Goal: Find contact information

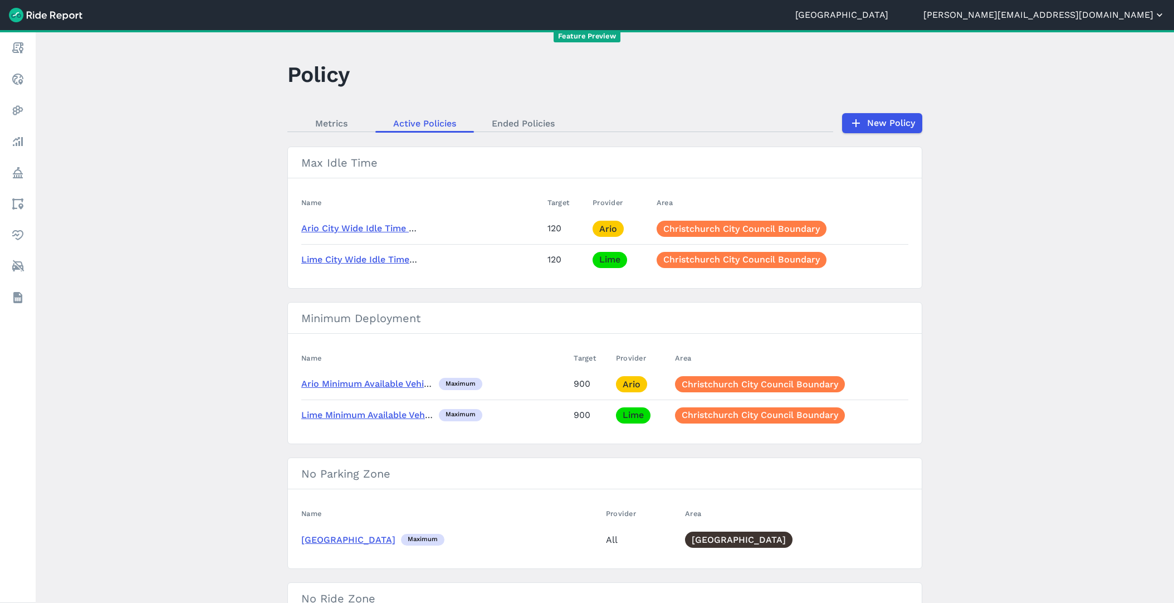
click at [1089, 17] on button "[PERSON_NAME][EMAIL_ADDRESS][DOMAIN_NAME]" at bounding box center [1044, 14] width 242 height 13
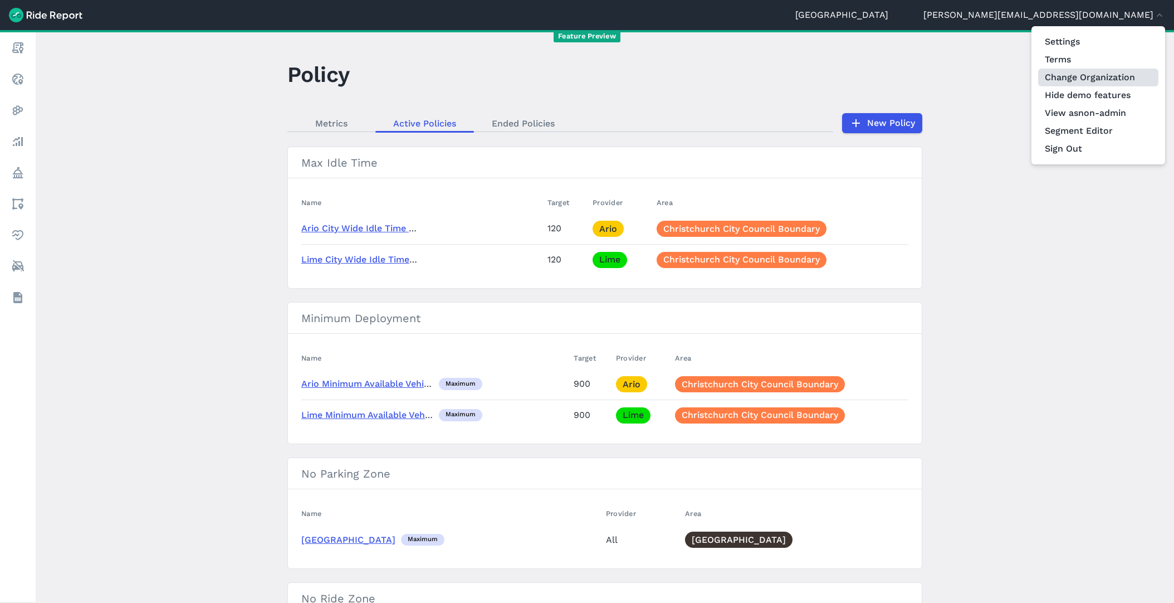
click at [1083, 79] on link "Change Organization" at bounding box center [1098, 78] width 120 height 18
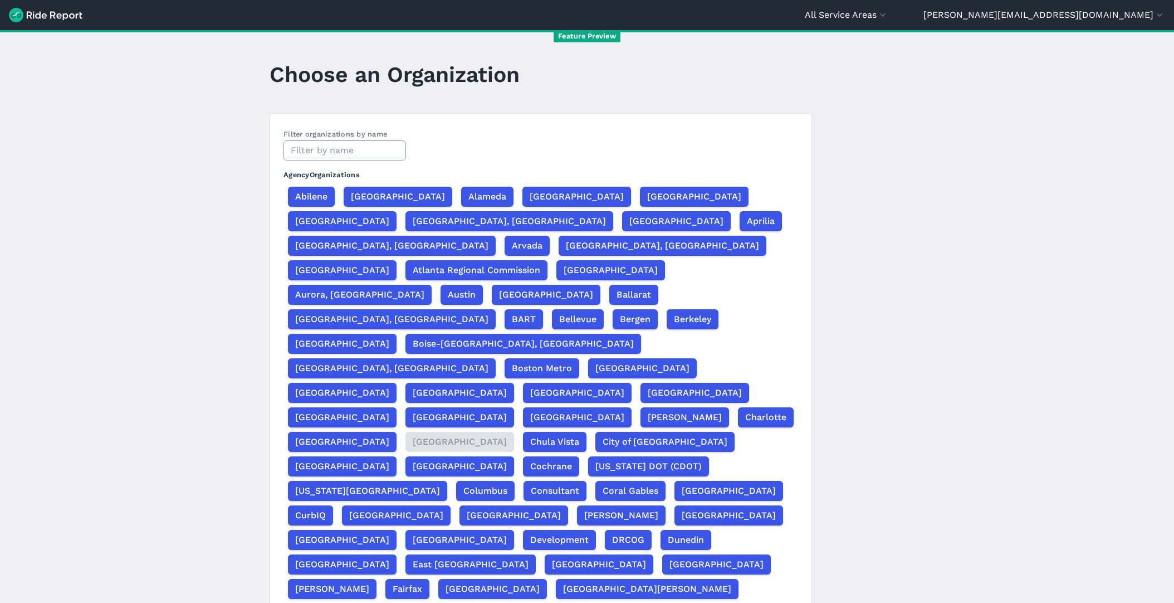
click at [320, 153] on input "text" at bounding box center [345, 150] width 123 height 20
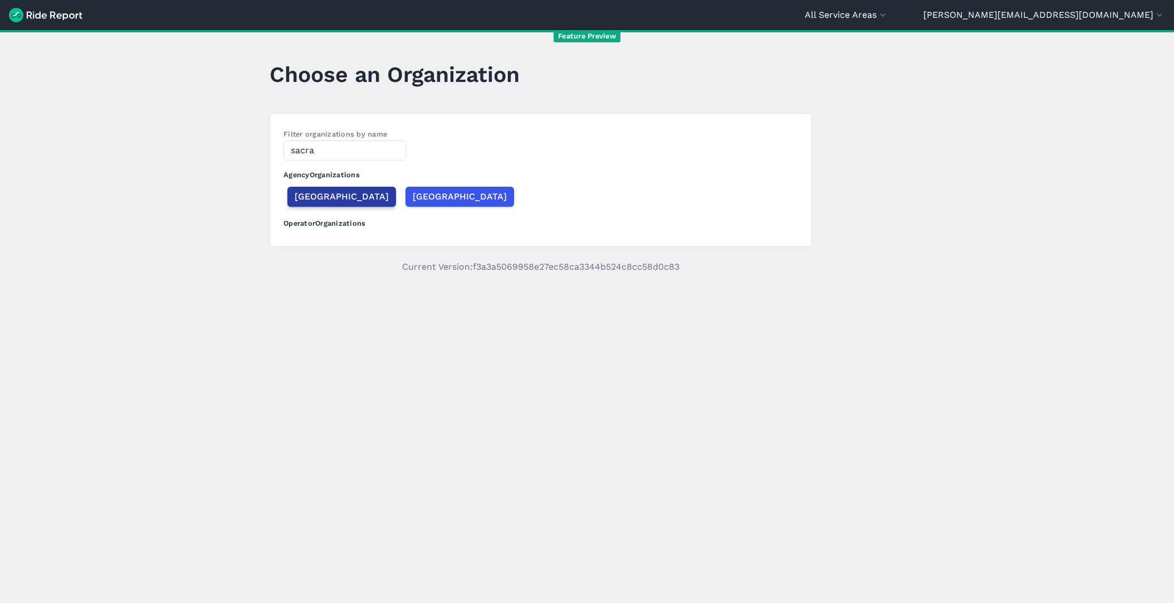
type input "sacra"
click at [304, 198] on span "[GEOGRAPHIC_DATA]" at bounding box center [342, 196] width 94 height 13
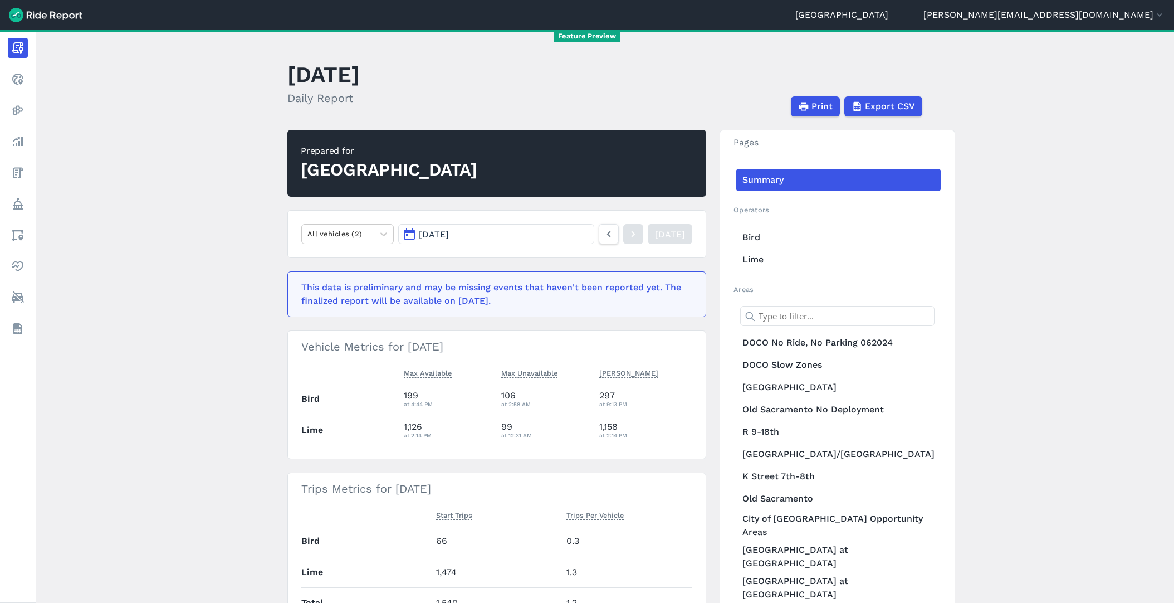
click at [888, 18] on link "[GEOGRAPHIC_DATA]" at bounding box center [841, 14] width 93 height 13
click at [888, 10] on link "[GEOGRAPHIC_DATA]" at bounding box center [841, 14] width 93 height 13
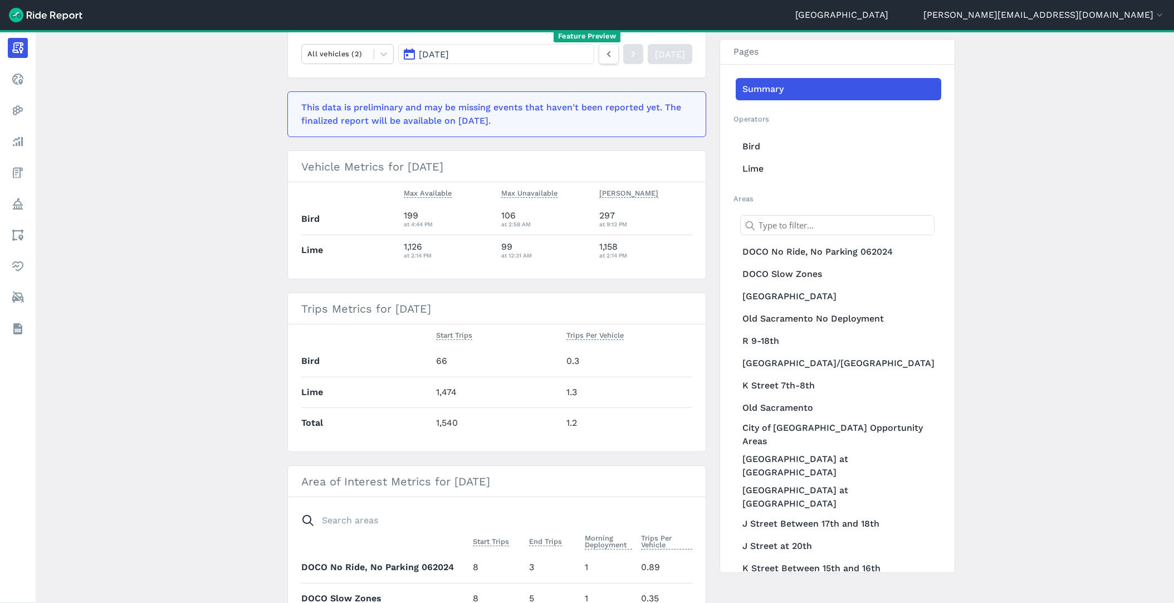
scroll to position [186, 0]
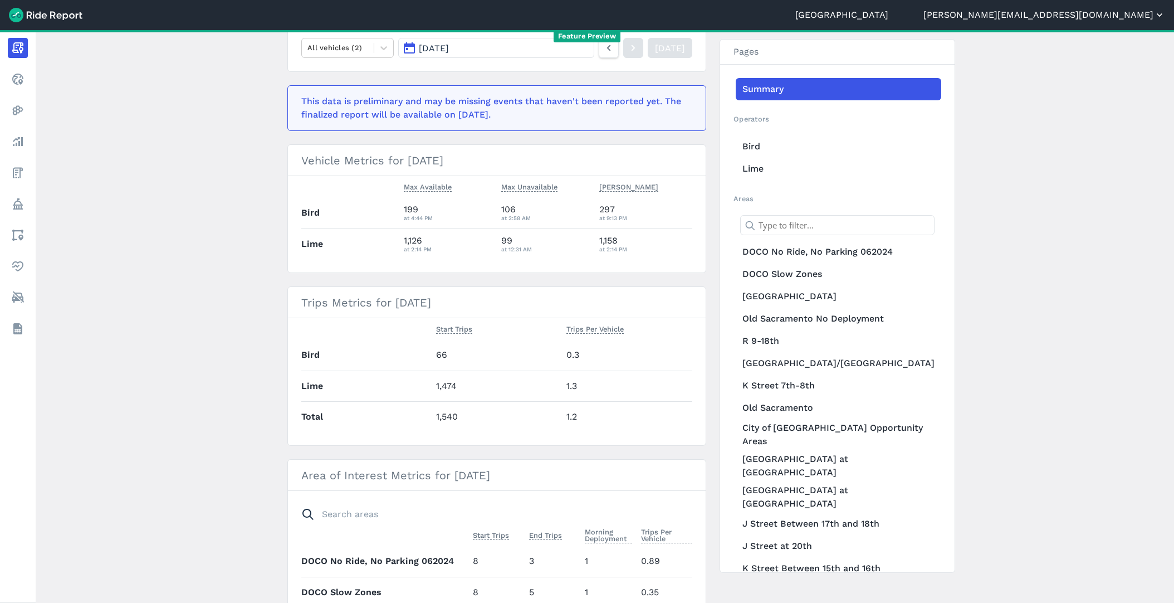
click at [1093, 19] on button "[PERSON_NAME][EMAIL_ADDRESS][DOMAIN_NAME]" at bounding box center [1044, 14] width 242 height 13
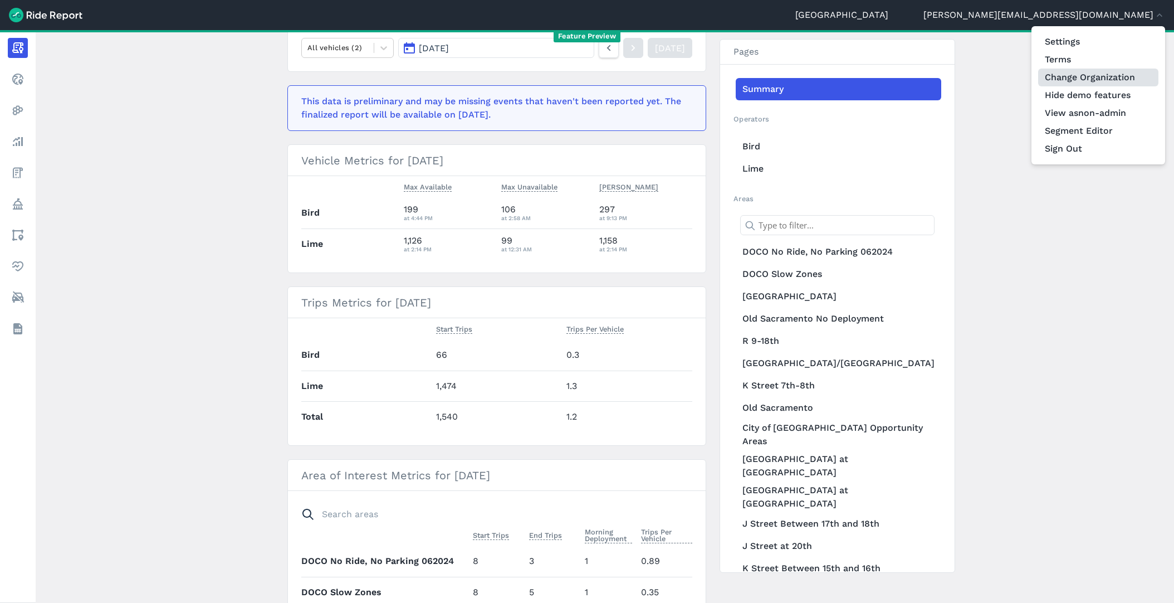
click at [1086, 79] on link "Change Organization" at bounding box center [1098, 78] width 120 height 18
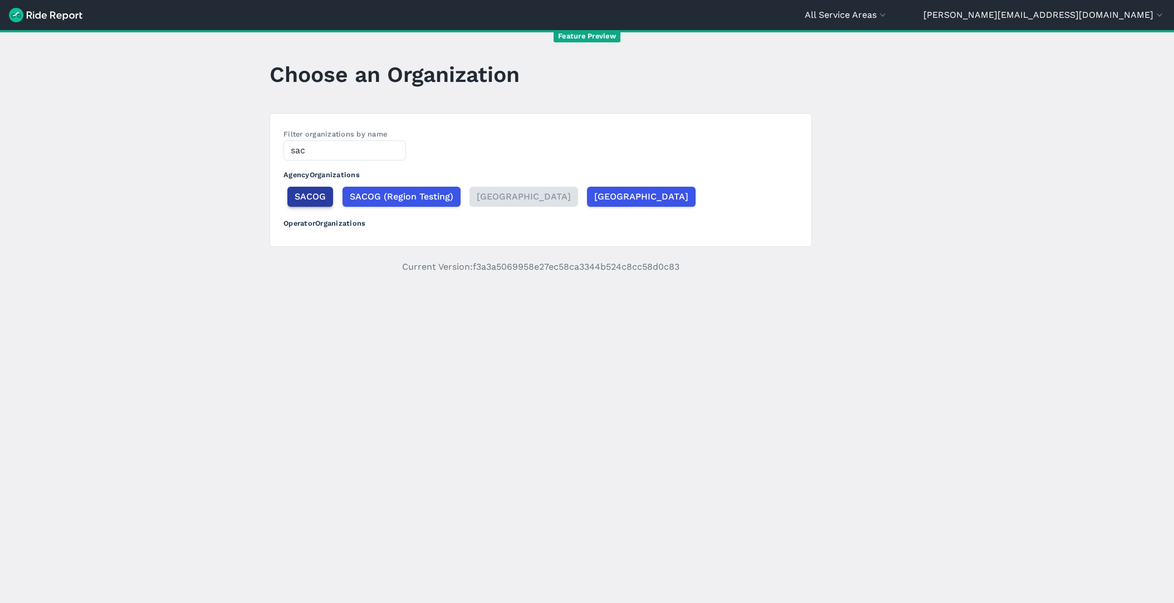
type input "sac"
click at [305, 200] on span "SACOG" at bounding box center [310, 196] width 31 height 13
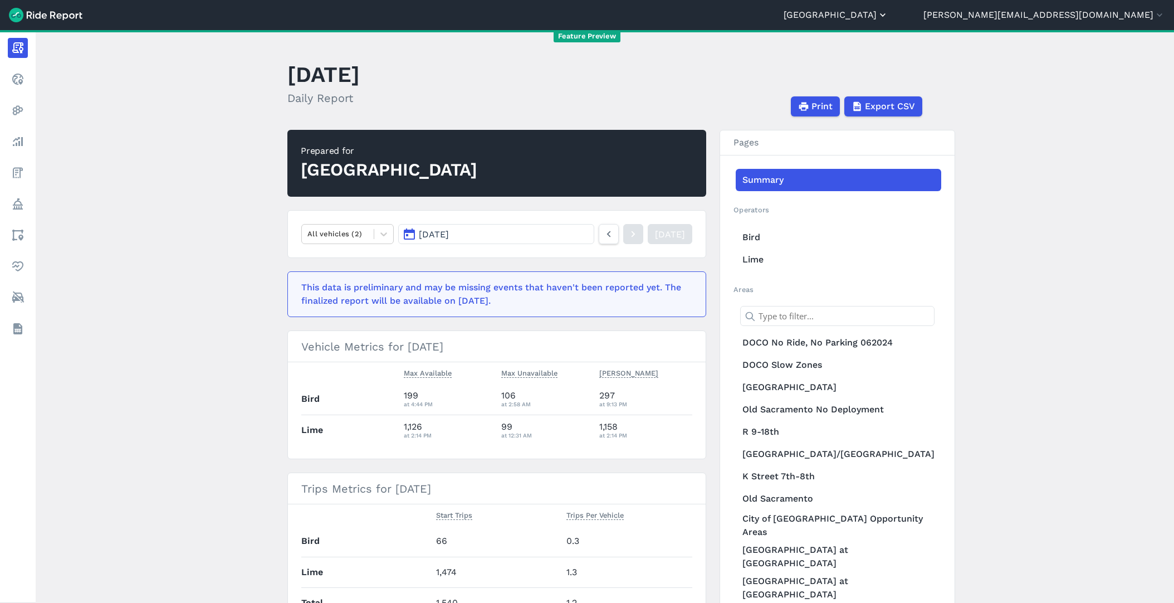
click at [888, 16] on button "[GEOGRAPHIC_DATA]" at bounding box center [836, 14] width 105 height 13
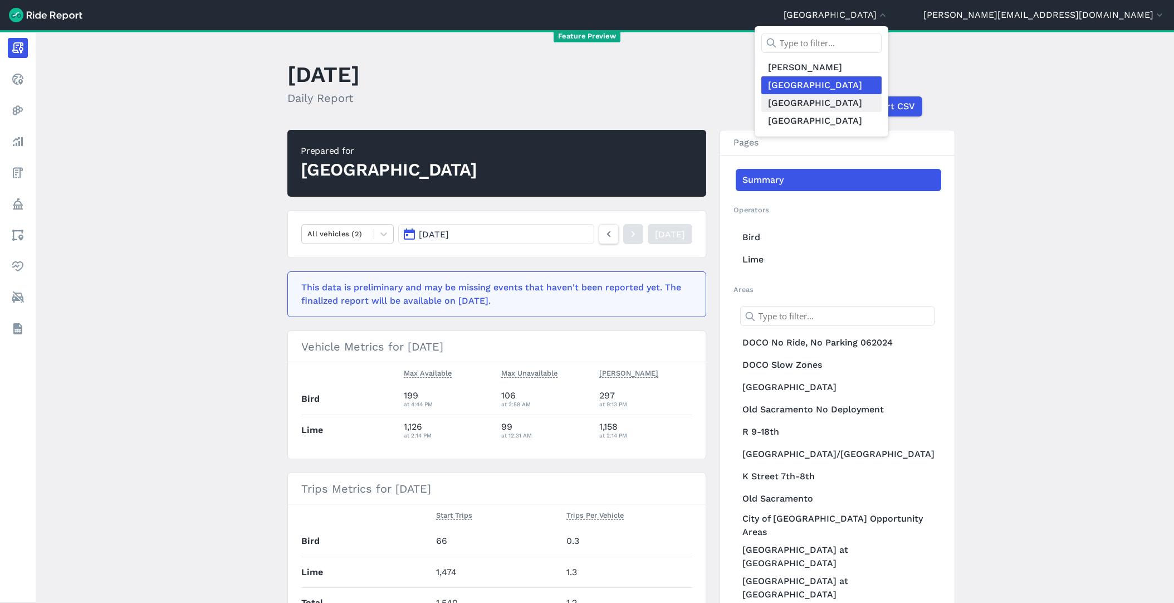
click at [882, 106] on link "[GEOGRAPHIC_DATA]" at bounding box center [821, 103] width 120 height 18
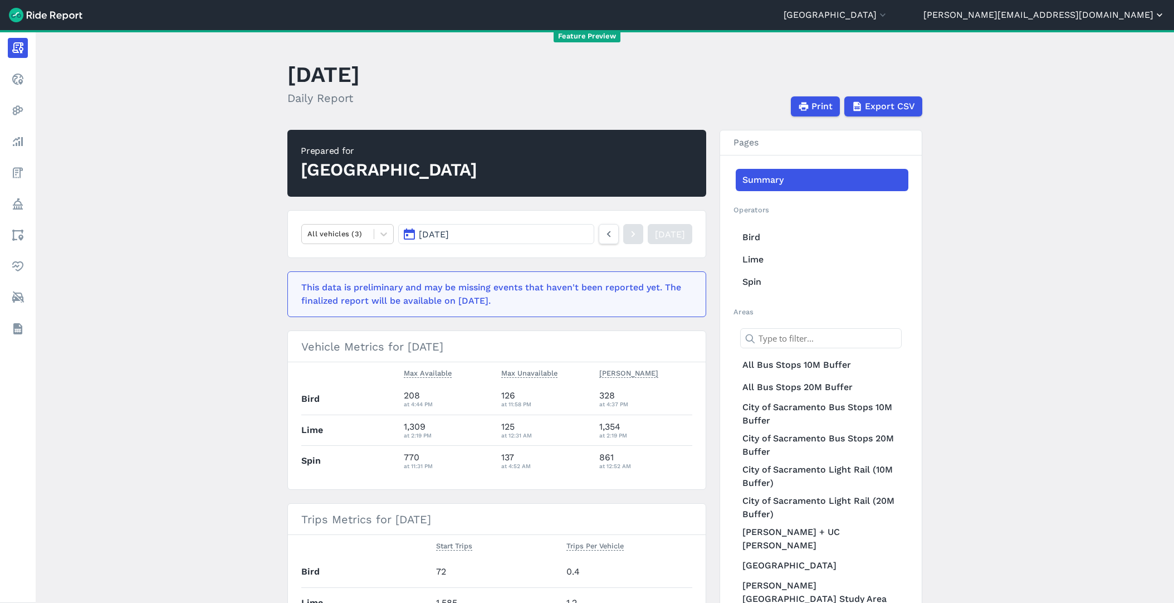
click at [1109, 19] on button "[PERSON_NAME][EMAIL_ADDRESS][DOMAIN_NAME]" at bounding box center [1044, 14] width 242 height 13
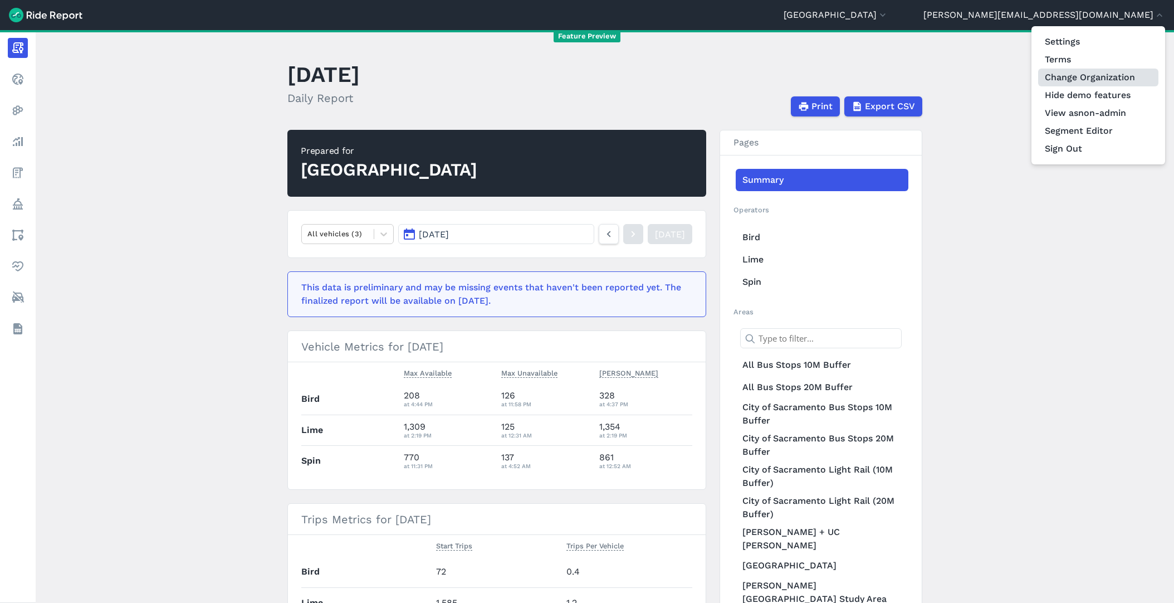
click at [1086, 81] on link "Change Organization" at bounding box center [1098, 78] width 120 height 18
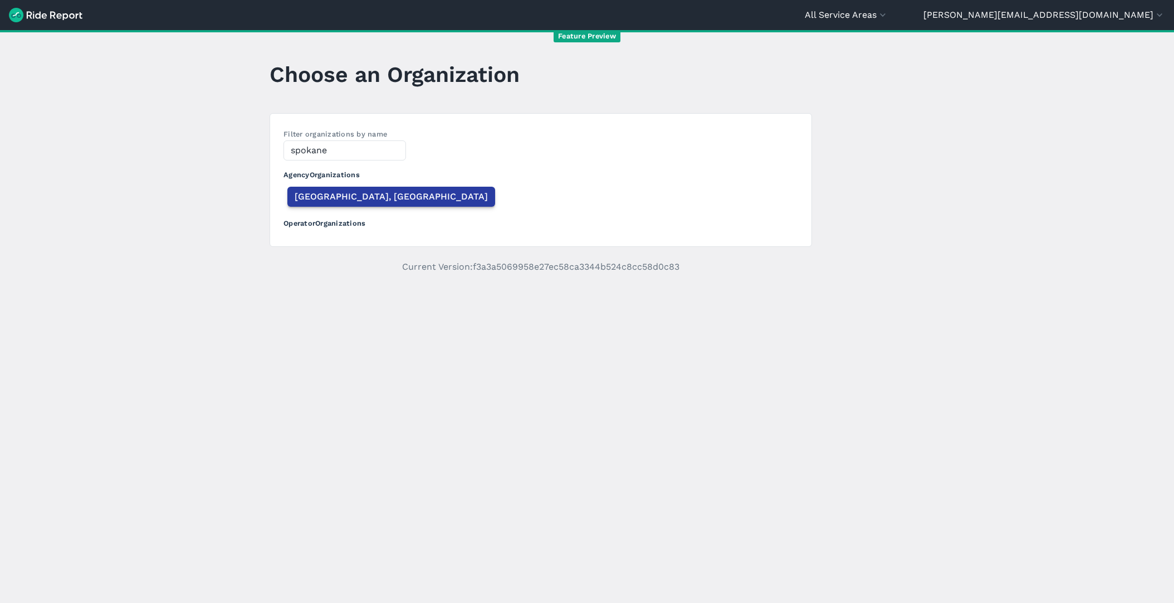
type input "spokane"
click at [302, 200] on span "[GEOGRAPHIC_DATA], [GEOGRAPHIC_DATA]" at bounding box center [391, 196] width 193 height 13
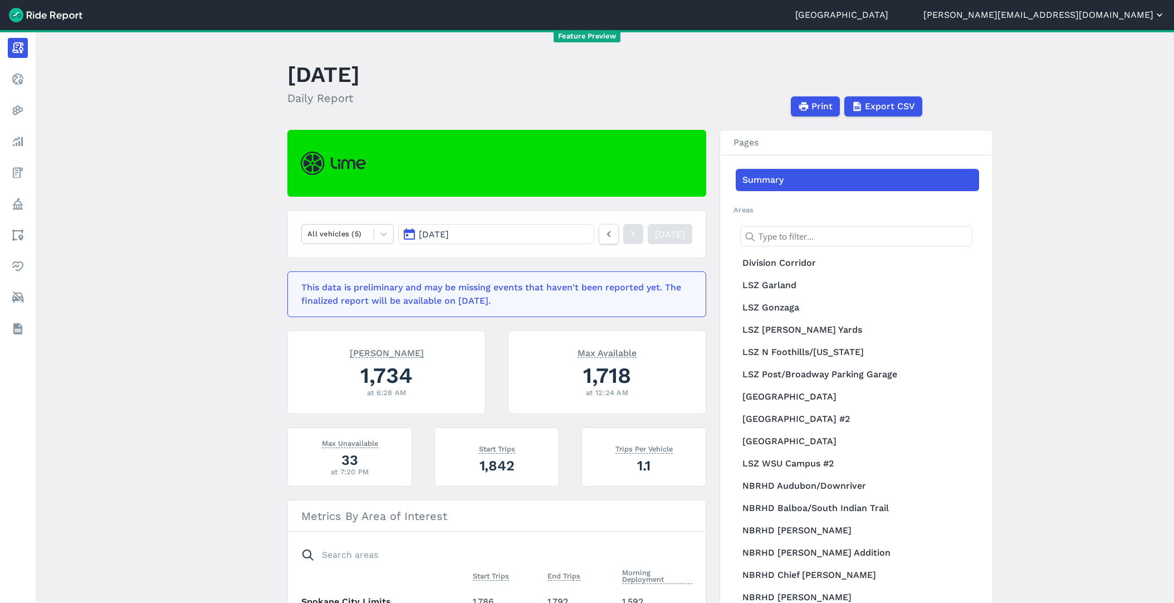
click at [1096, 17] on button "[PERSON_NAME][EMAIL_ADDRESS][DOMAIN_NAME]" at bounding box center [1044, 14] width 242 height 13
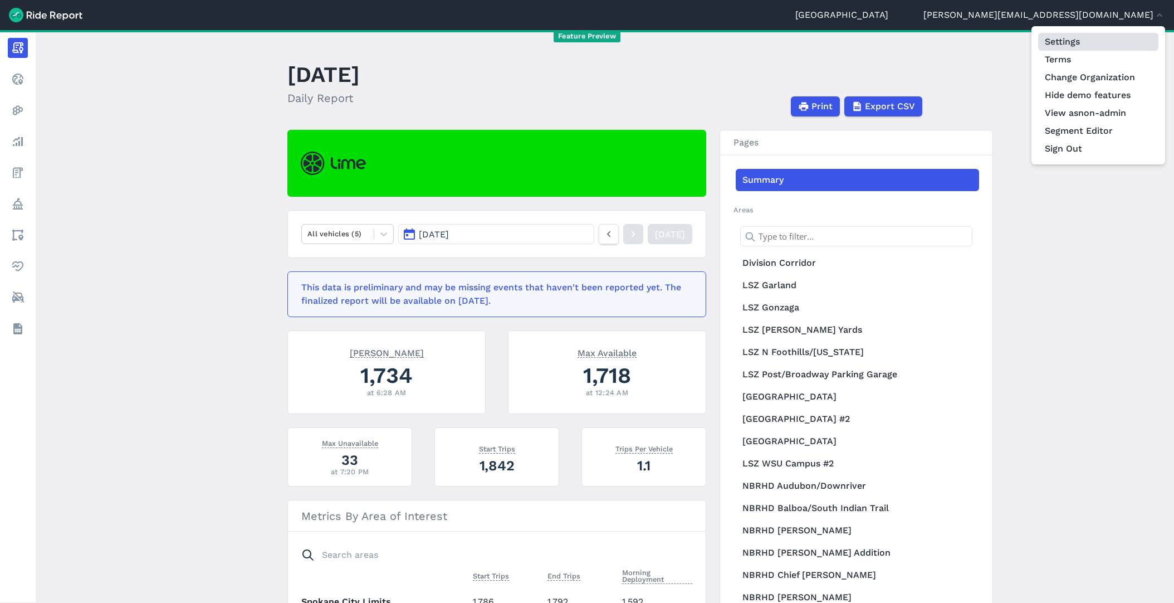
click at [1074, 46] on link "Settings" at bounding box center [1098, 42] width 120 height 18
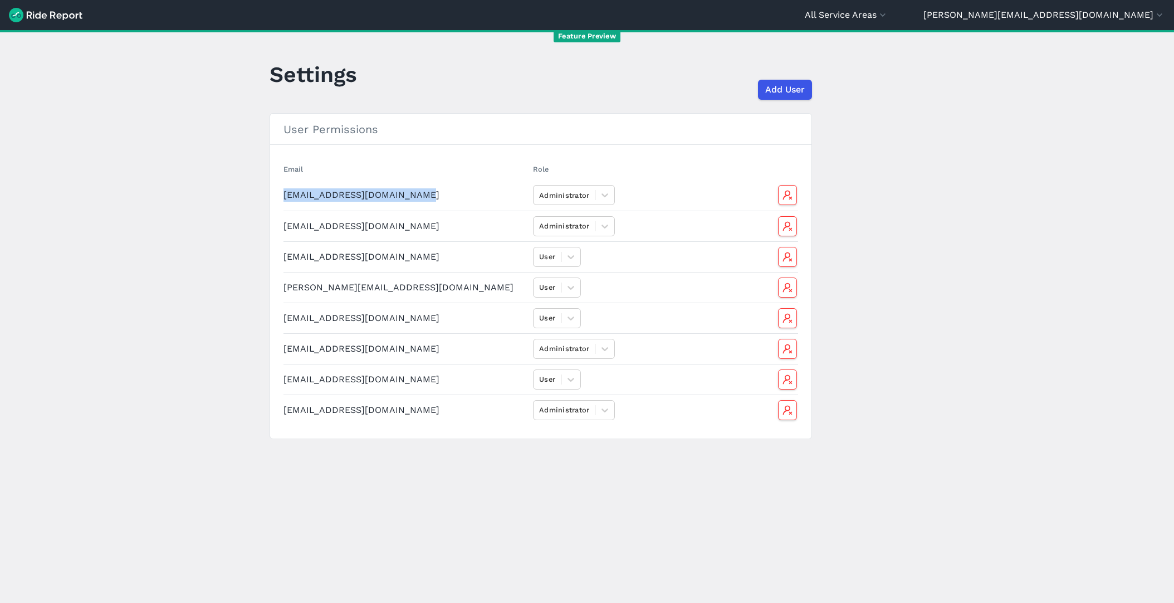
drag, startPoint x: 421, startPoint y: 188, endPoint x: 433, endPoint y: 209, distance: 24.5
click at [433, 209] on td "[EMAIL_ADDRESS][DOMAIN_NAME]" at bounding box center [406, 195] width 245 height 31
copy td "[EMAIL_ADDRESS][DOMAIN_NAME]"
drag, startPoint x: 406, startPoint y: 345, endPoint x: 281, endPoint y: 348, distance: 124.8
click at [284, 348] on td "[EMAIL_ADDRESS][DOMAIN_NAME]" at bounding box center [406, 348] width 245 height 31
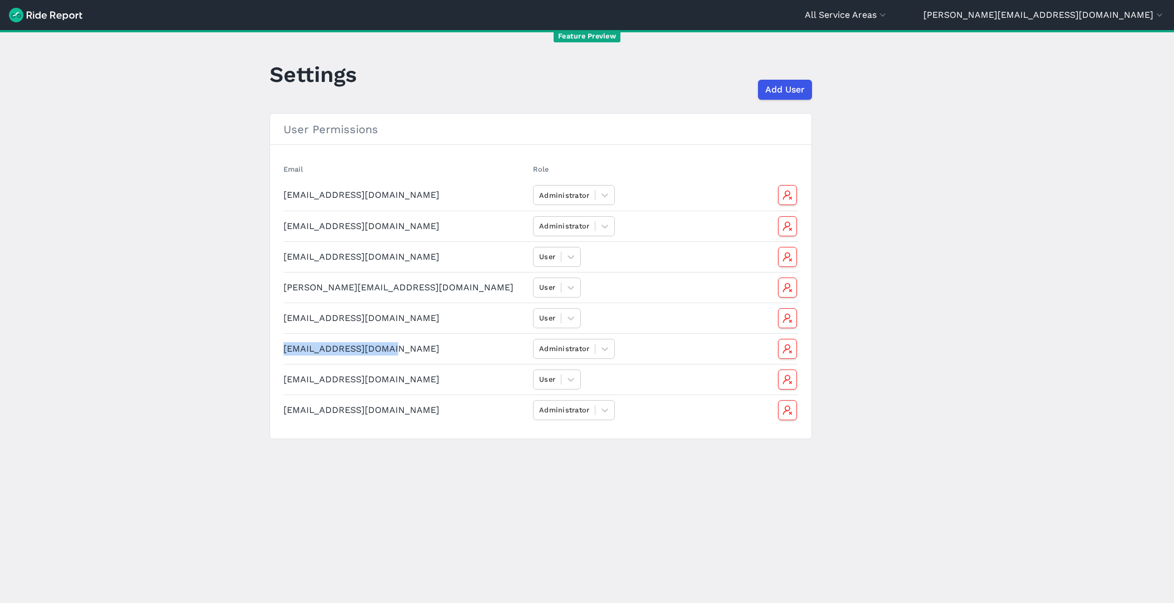
copy td "[EMAIL_ADDRESS][DOMAIN_NAME]"
